Goal: Transaction & Acquisition: Download file/media

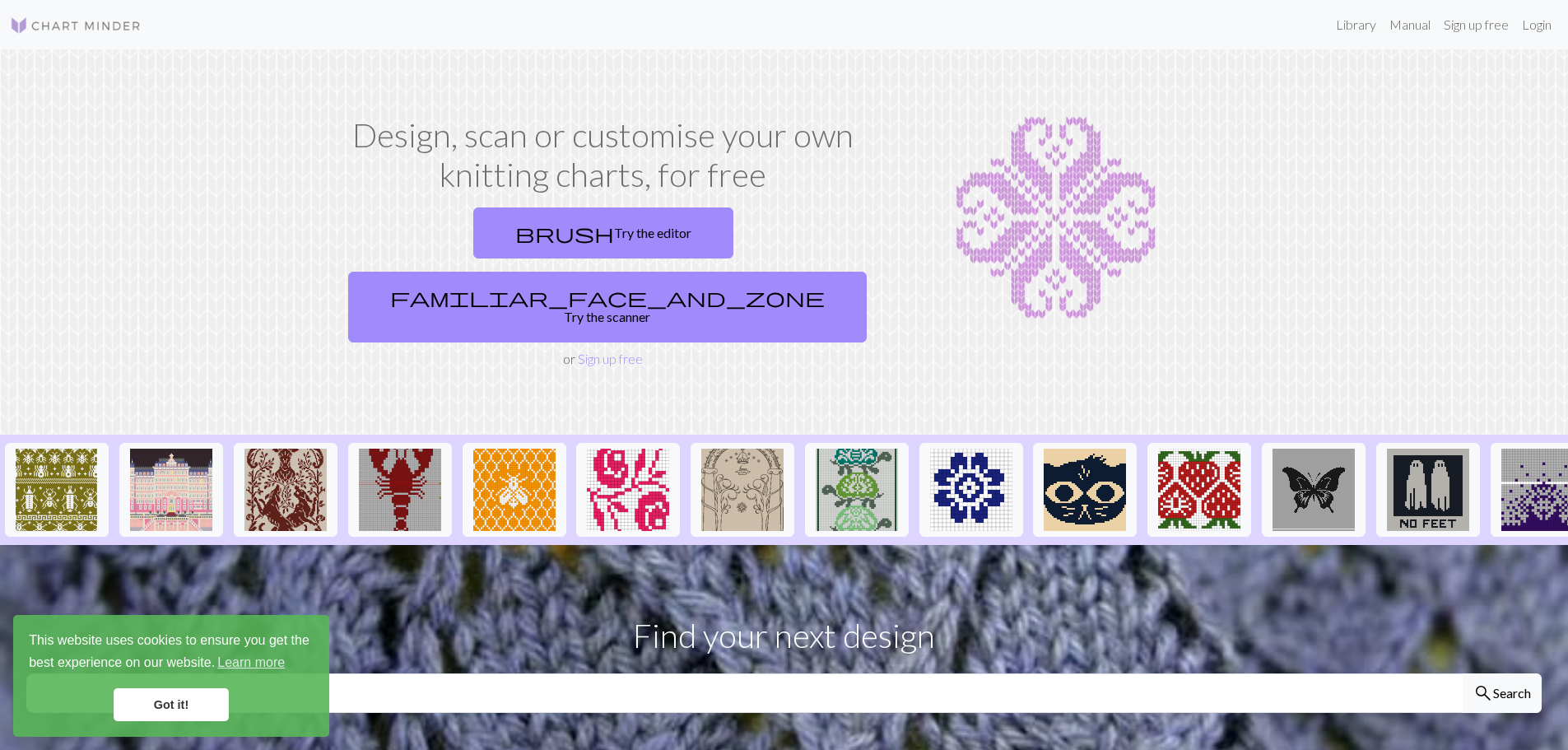
scroll to position [329, 0]
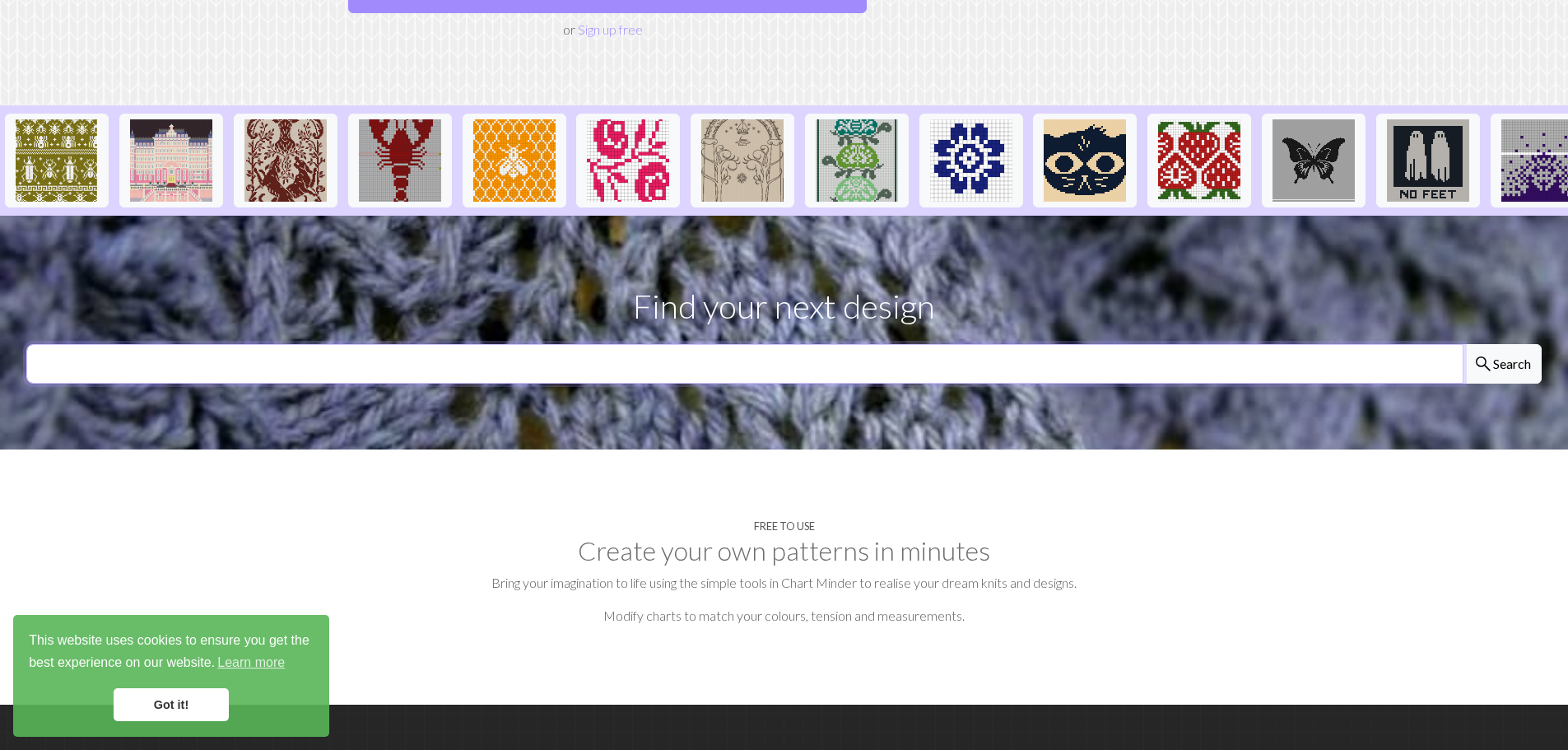
click at [570, 344] on input "text" at bounding box center [745, 364] width 1437 height 39
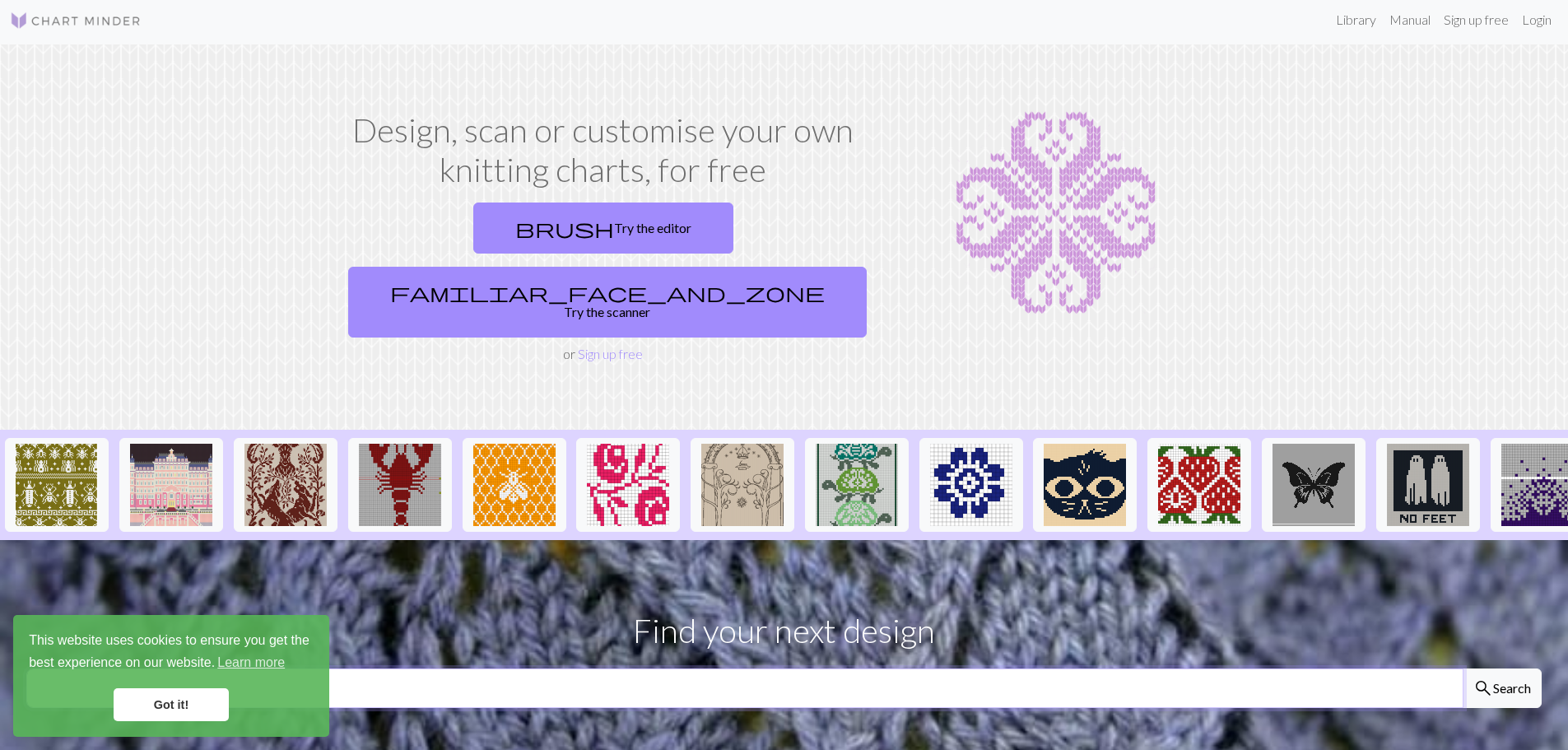
scroll to position [0, 0]
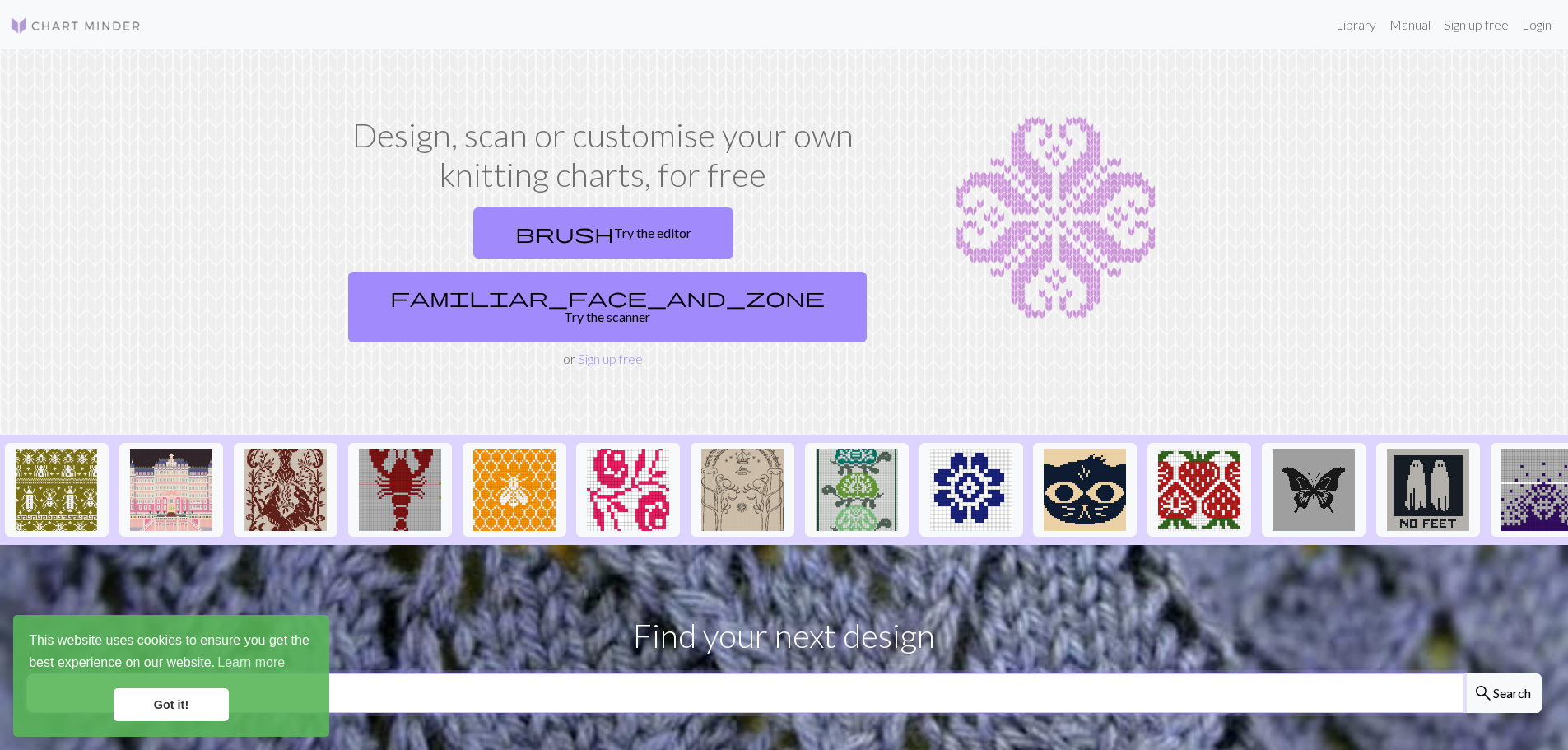
click at [500, 673] on input "text" at bounding box center [745, 692] width 1437 height 39
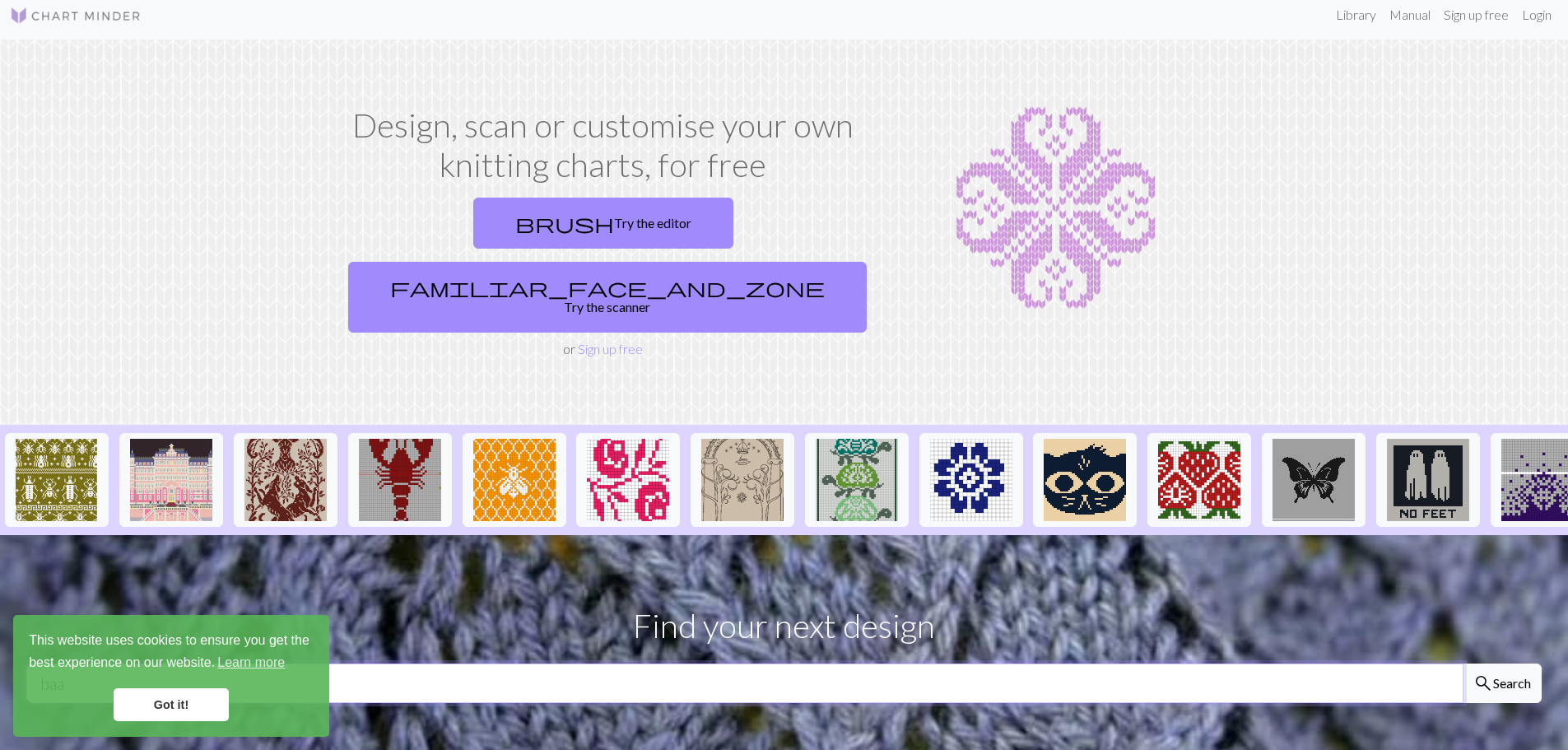
scroll to position [165, 0]
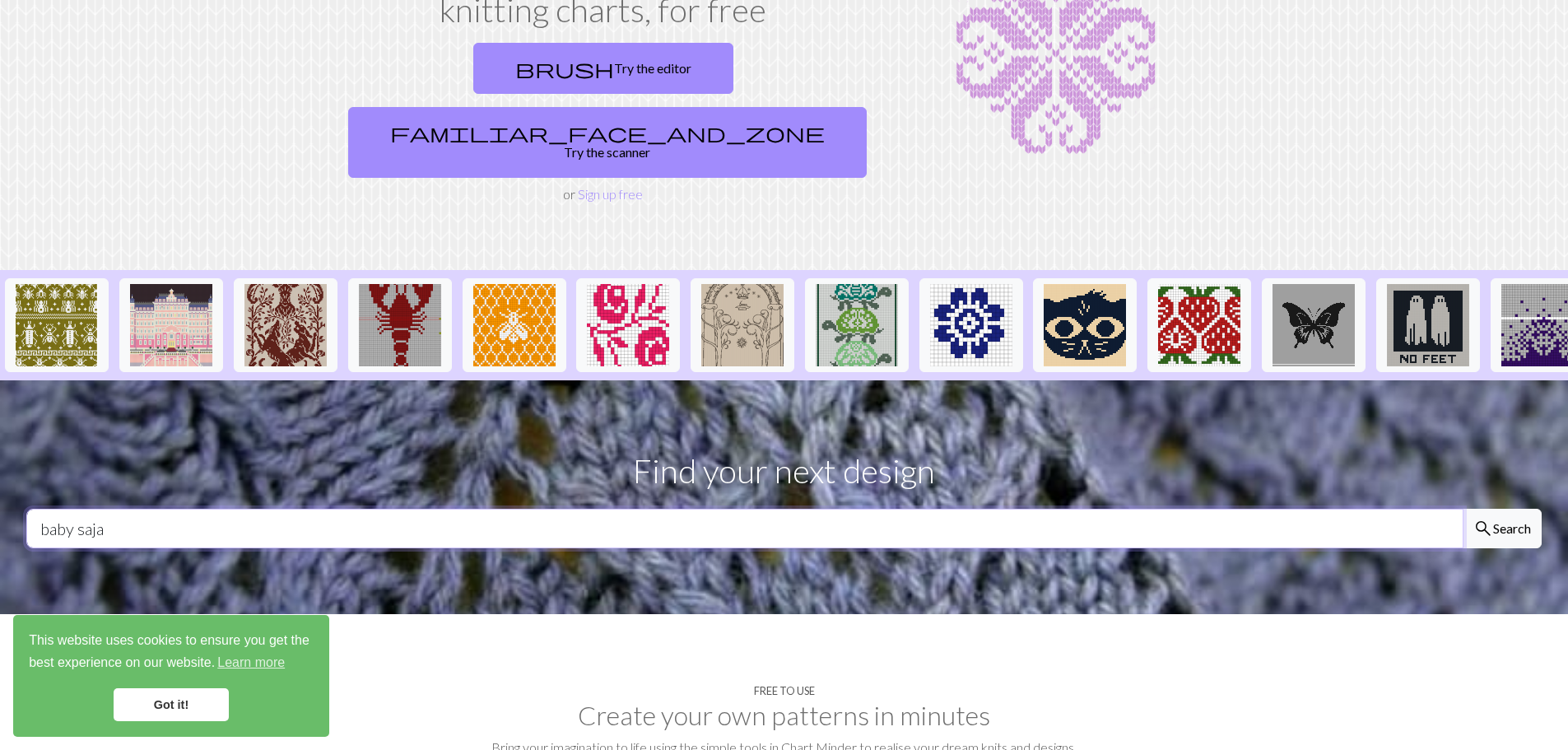
type input "baby saja"
click at [1463, 508] on button "search Search" at bounding box center [1502, 527] width 79 height 39
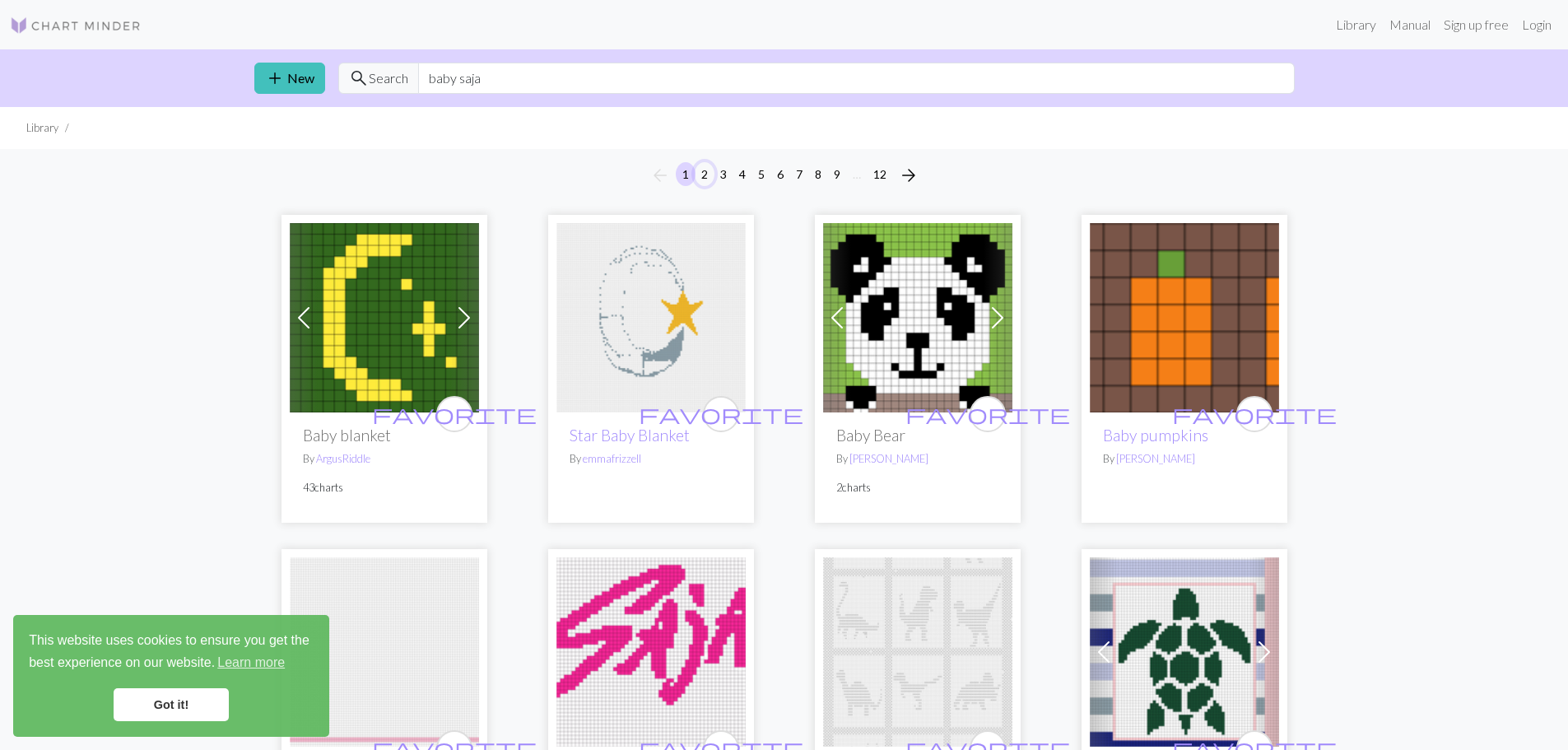
click at [702, 179] on button "2" at bounding box center [705, 174] width 20 height 24
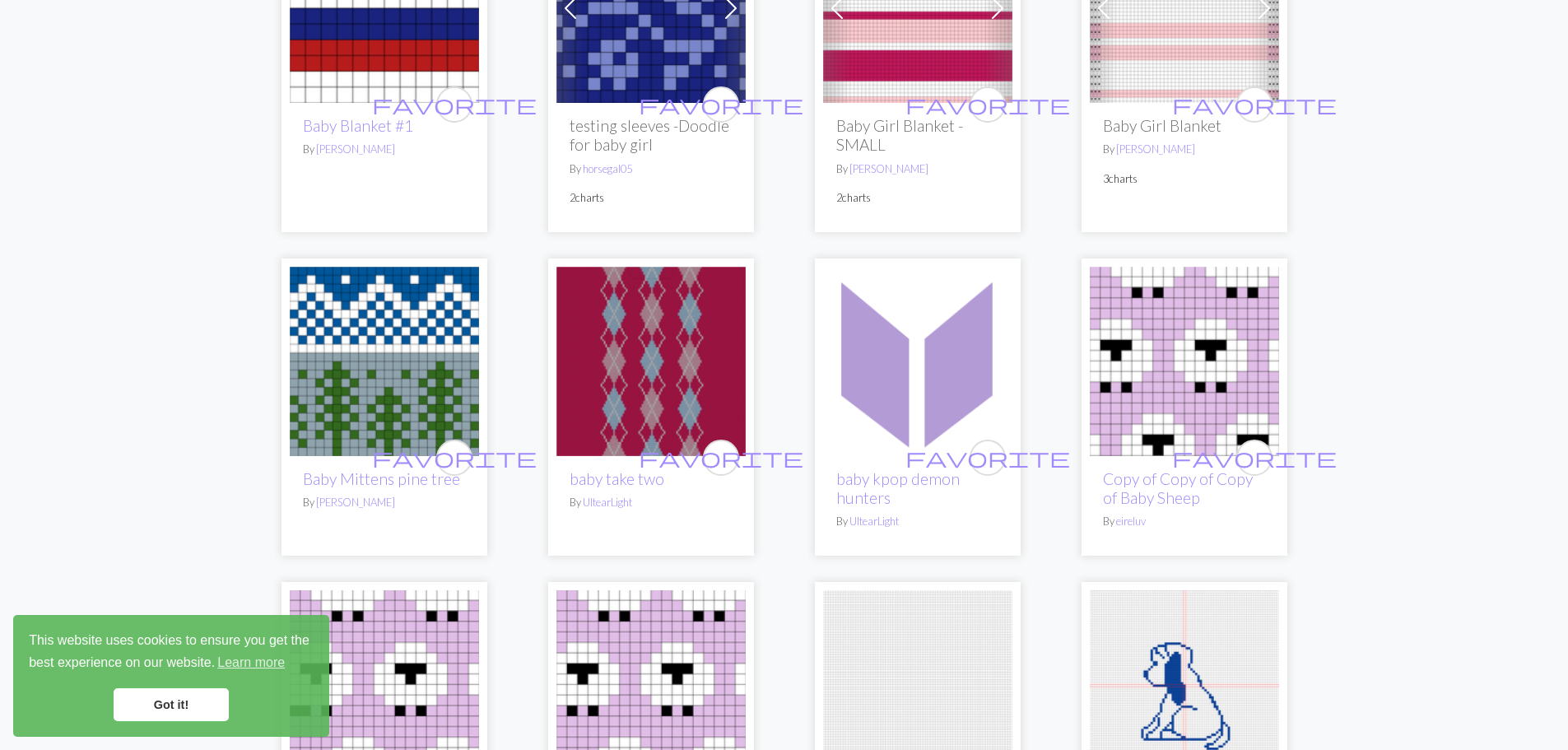
scroll to position [823, 0]
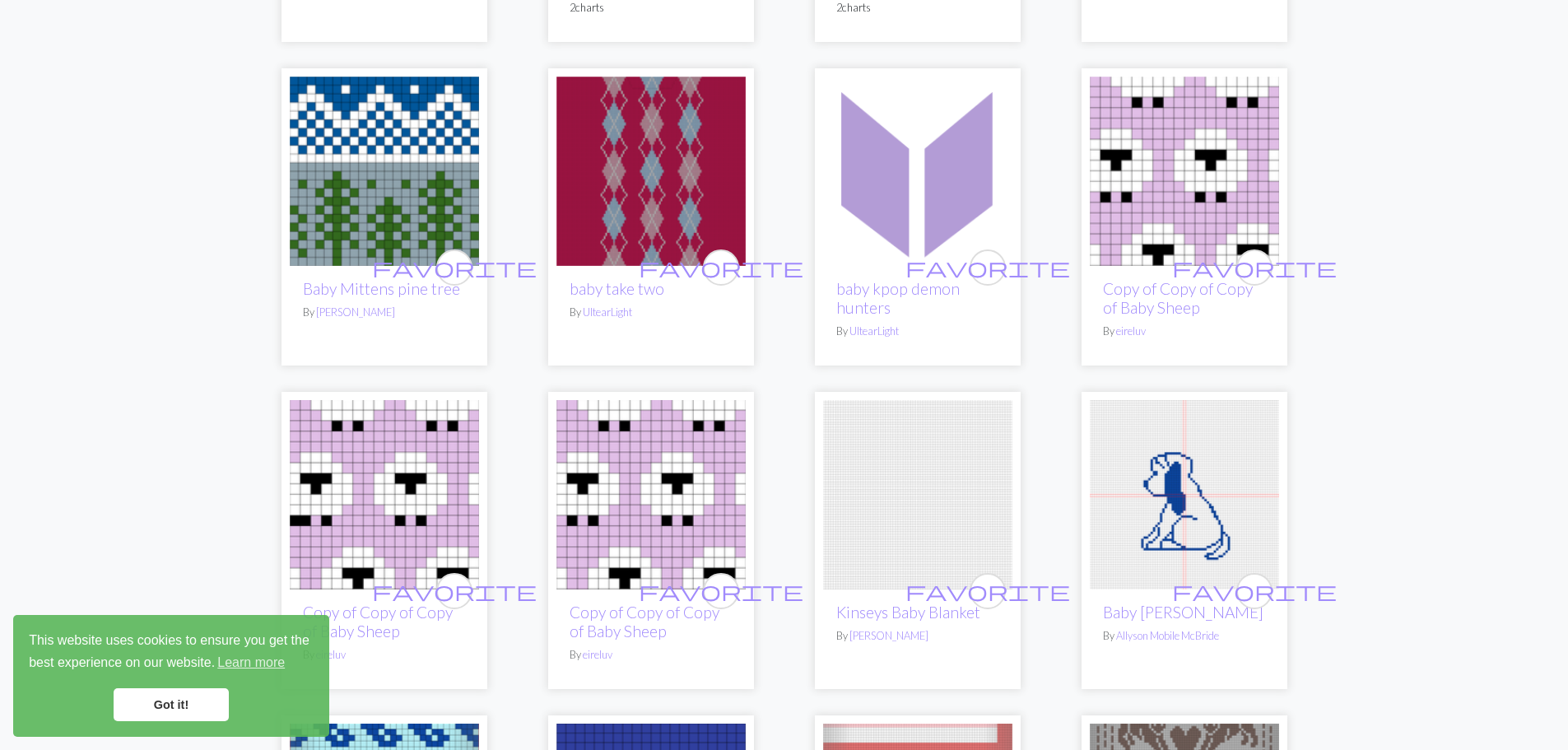
click at [659, 174] on img at bounding box center [651, 171] width 190 height 190
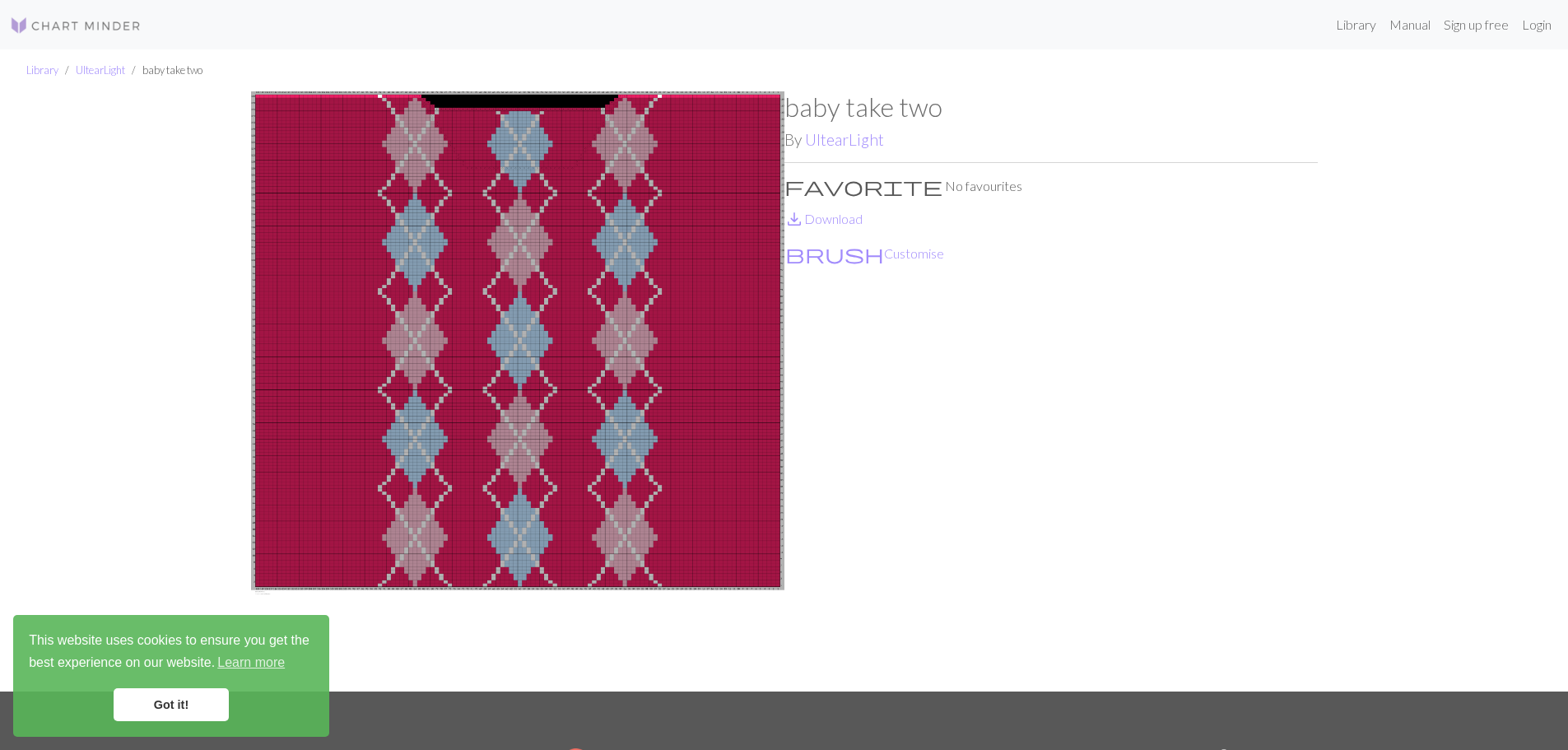
click at [537, 246] on img at bounding box center [517, 391] width 533 height 600
click at [841, 218] on link "save_alt Download" at bounding box center [822, 218] width 78 height 16
